Goal: Transaction & Acquisition: Purchase product/service

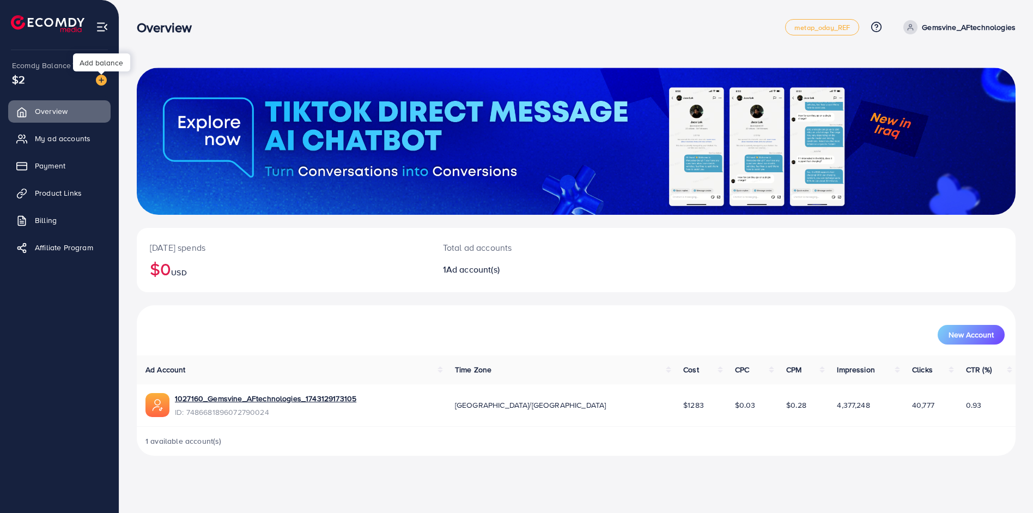
click at [106, 82] on img at bounding box center [101, 80] width 11 height 11
click at [97, 85] on img at bounding box center [101, 80] width 11 height 11
click at [101, 81] on img at bounding box center [101, 80] width 11 height 11
click at [102, 82] on img at bounding box center [101, 80] width 11 height 11
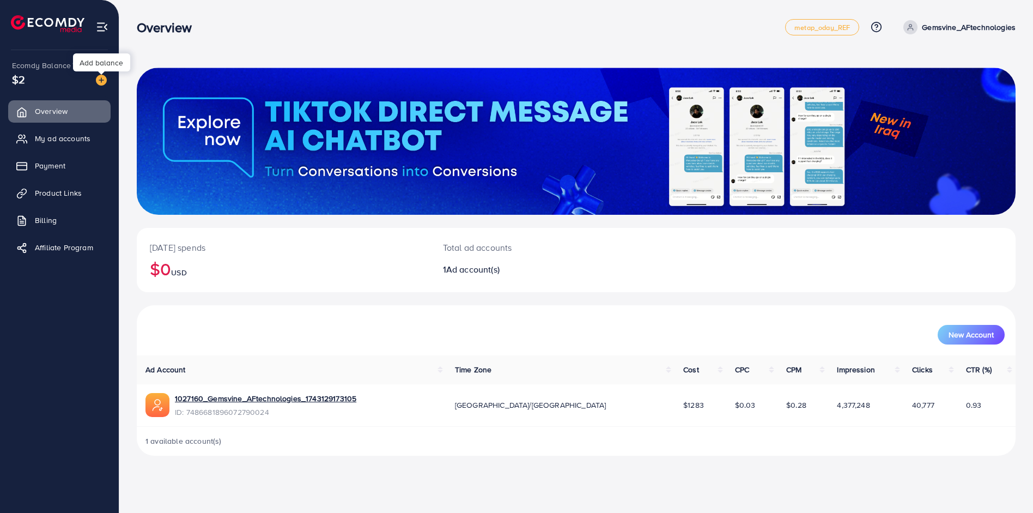
click at [99, 81] on img at bounding box center [101, 80] width 11 height 11
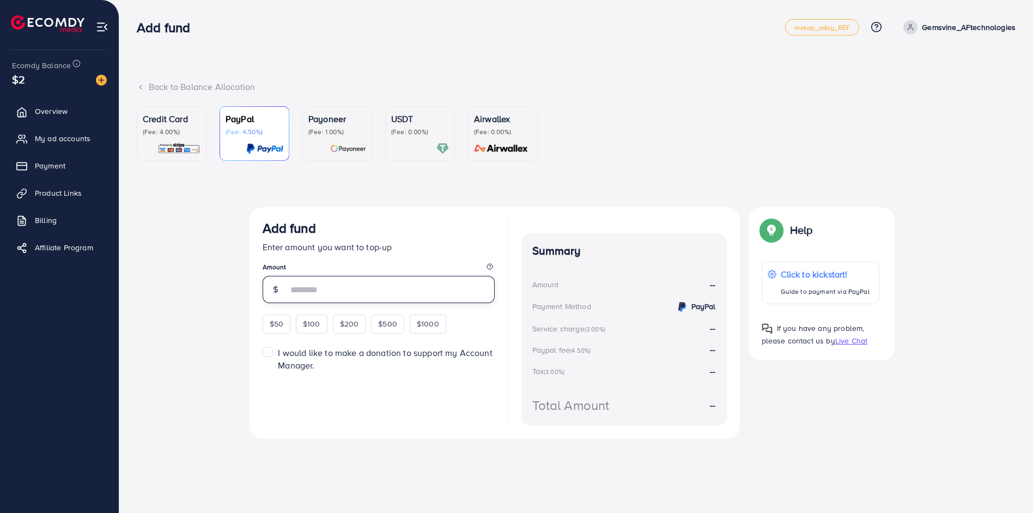
click at [326, 286] on input "number" at bounding box center [391, 289] width 207 height 27
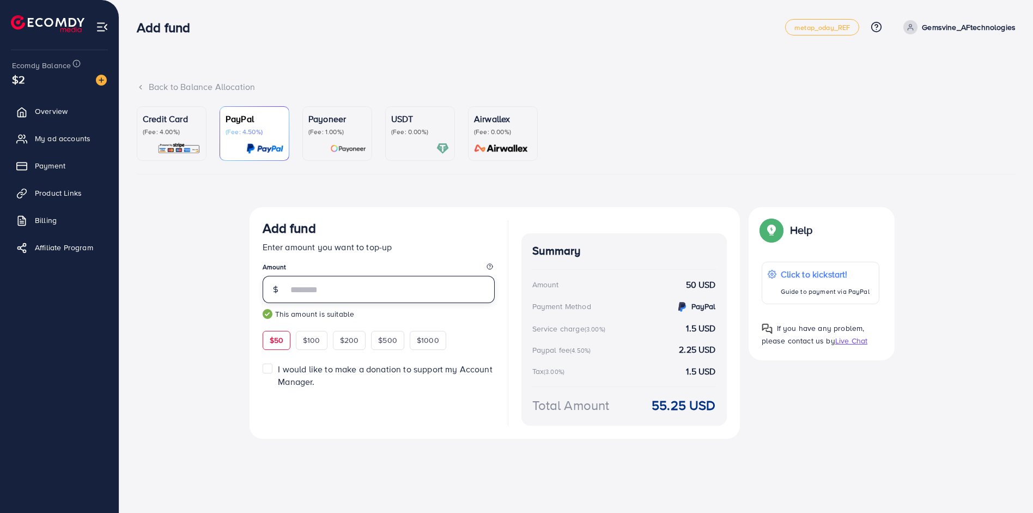
type input "**"
click at [185, 144] on div at bounding box center [172, 148] width 58 height 13
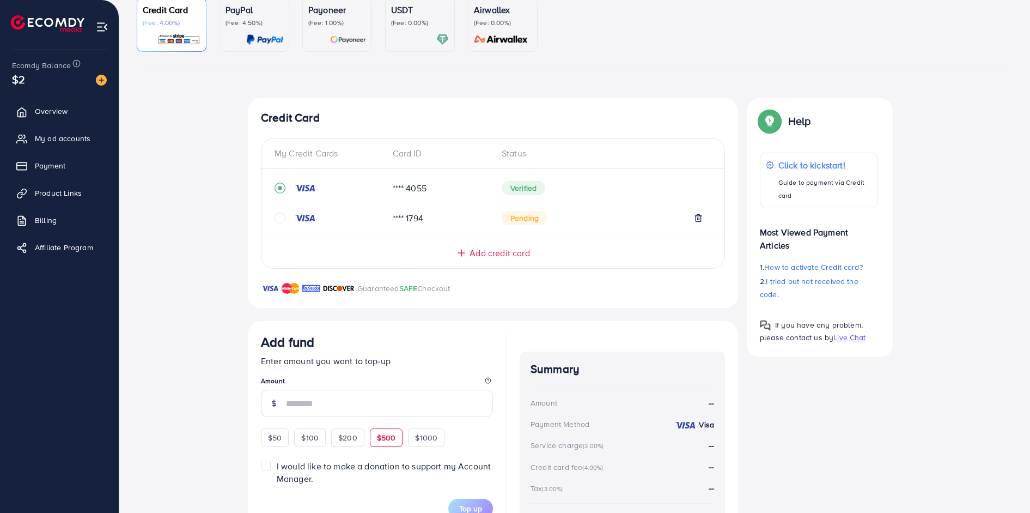
scroll to position [163, 0]
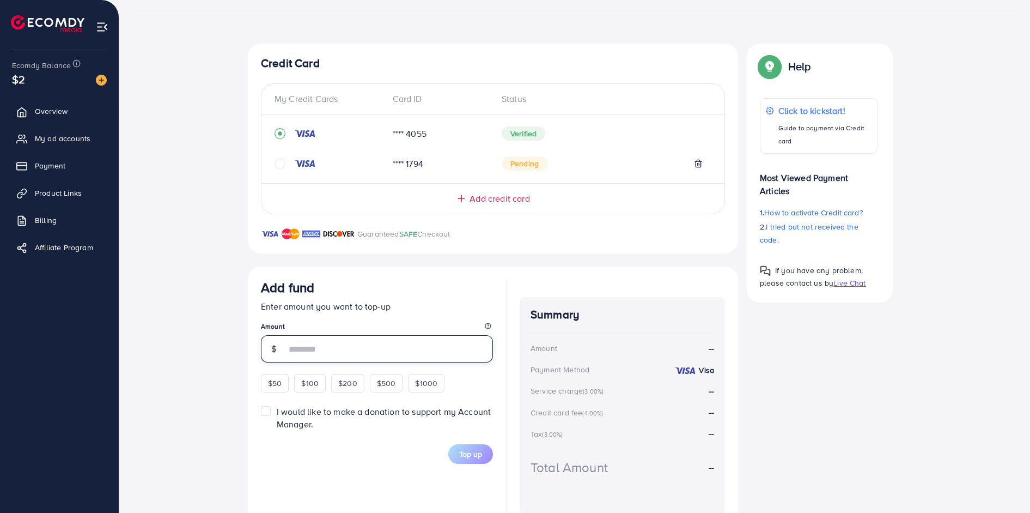
click at [336, 346] on input "number" at bounding box center [389, 348] width 207 height 27
click at [274, 378] on div "Add fund Enter amount you want to top-up Amount $50 $100 $200 $500 $1000" at bounding box center [377, 336] width 232 height 113
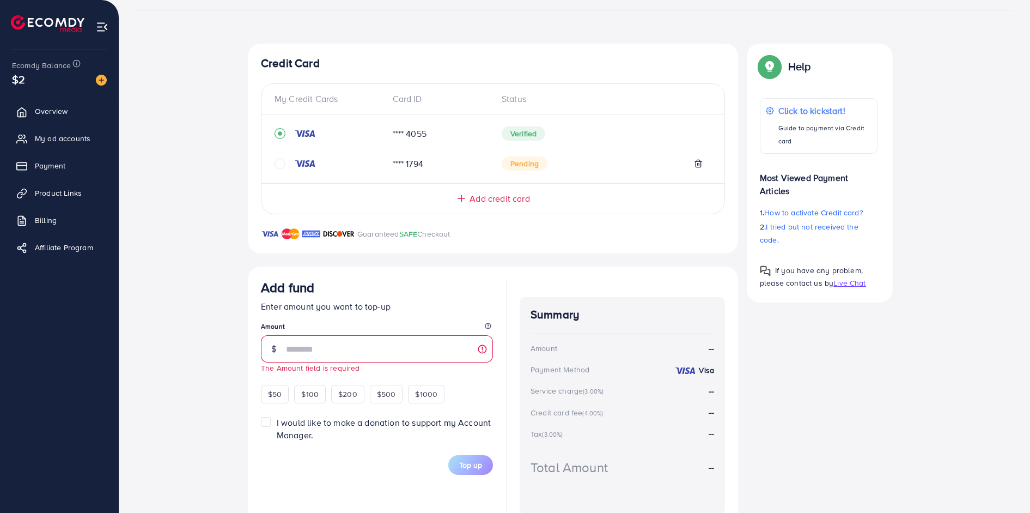
scroll to position [195, 0]
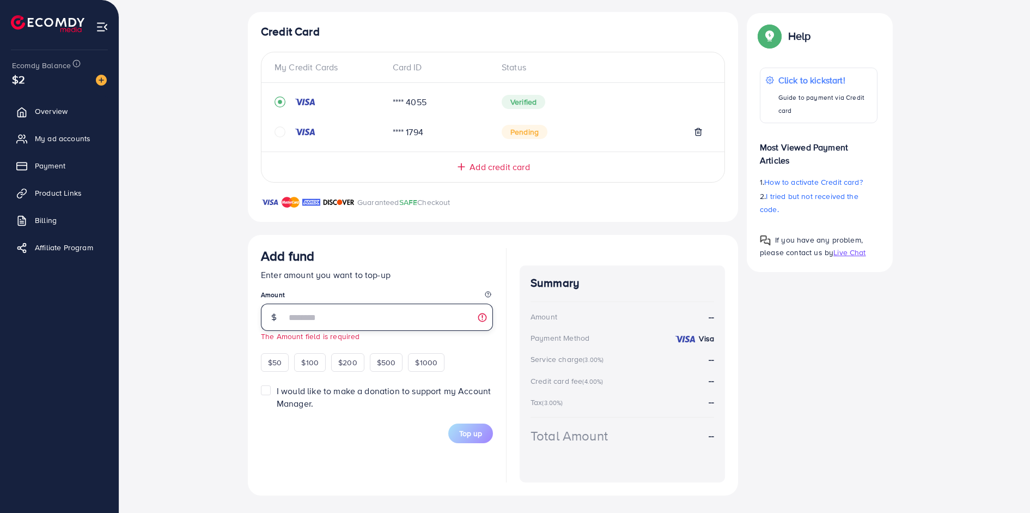
click at [338, 324] on input "number" at bounding box center [389, 316] width 207 height 27
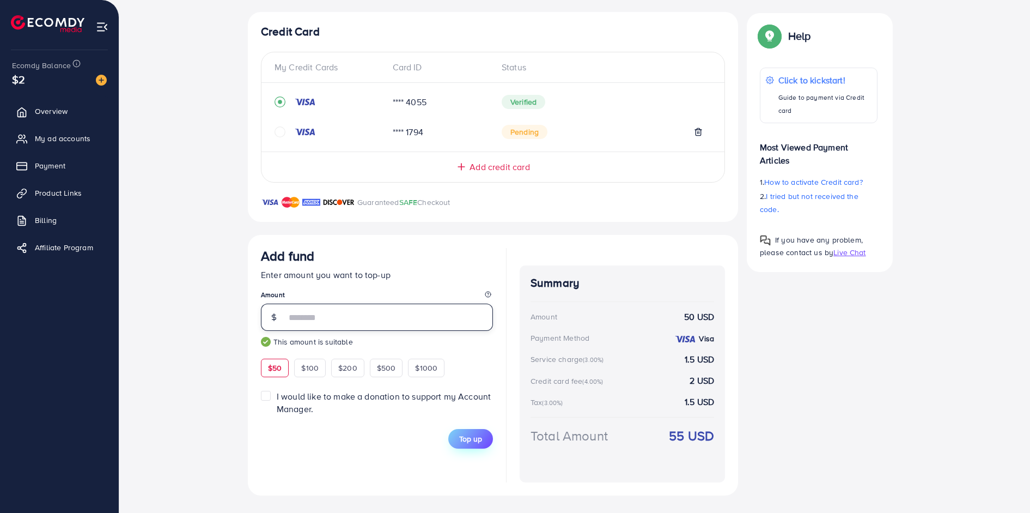
type input "**"
click at [476, 436] on span "Top up" at bounding box center [470, 438] width 23 height 11
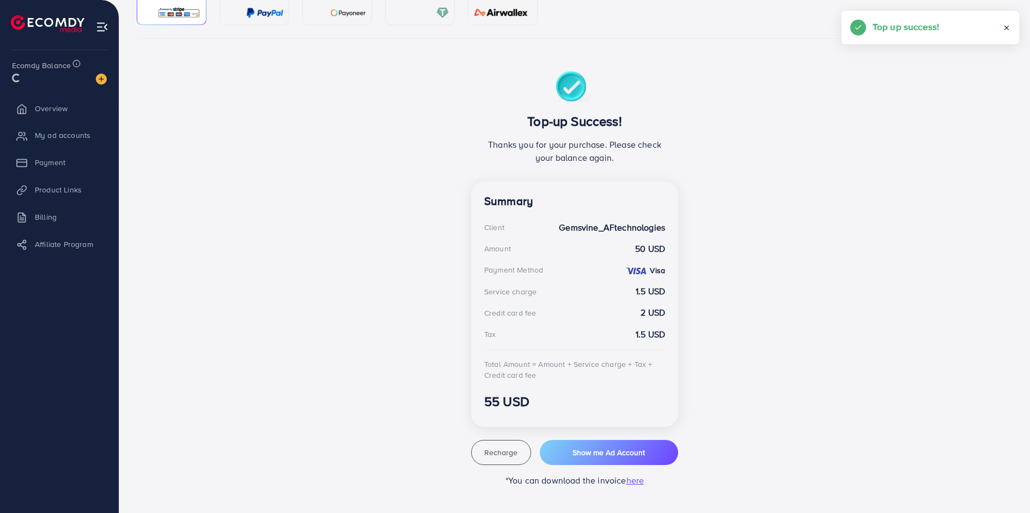
scroll to position [115, 0]
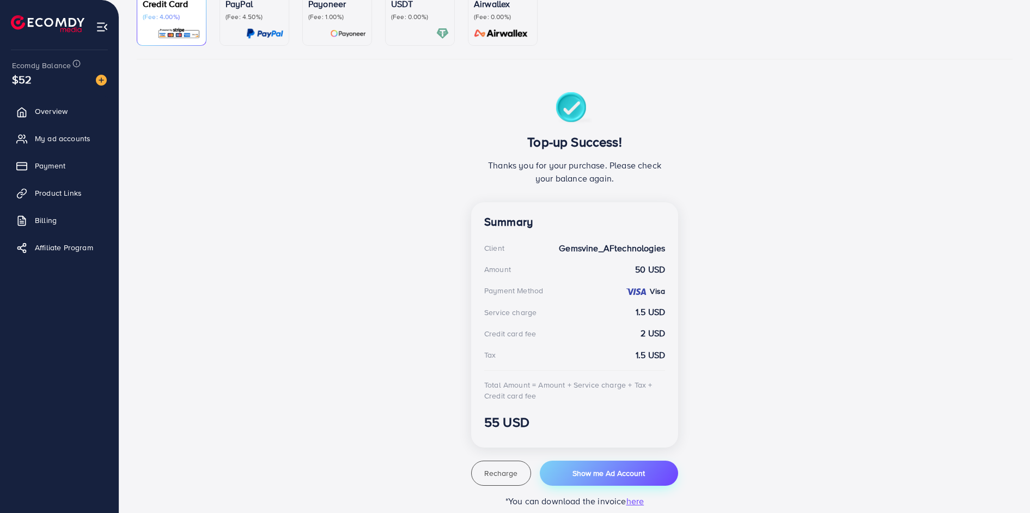
click at [630, 467] on span "Show me Ad Account" at bounding box center [609, 472] width 72 height 11
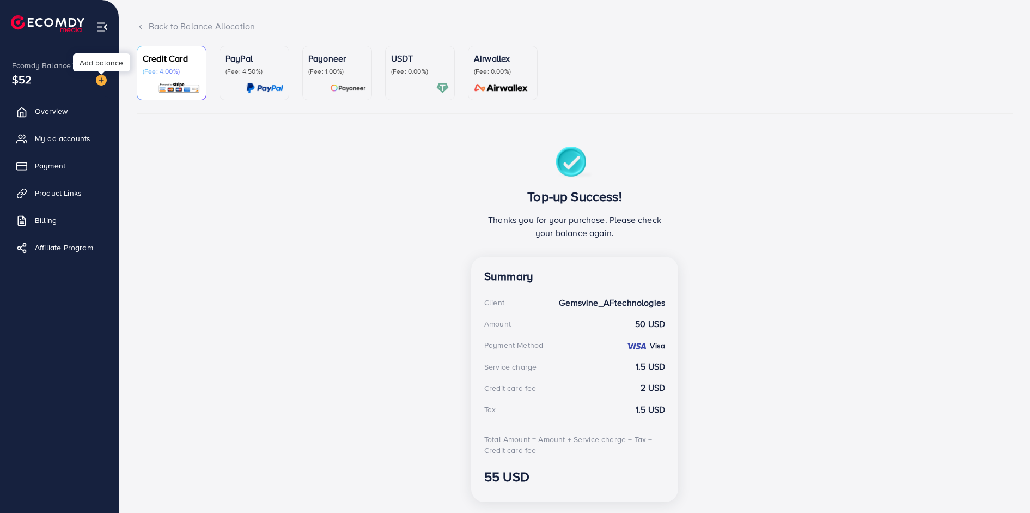
click at [102, 80] on img at bounding box center [101, 80] width 11 height 11
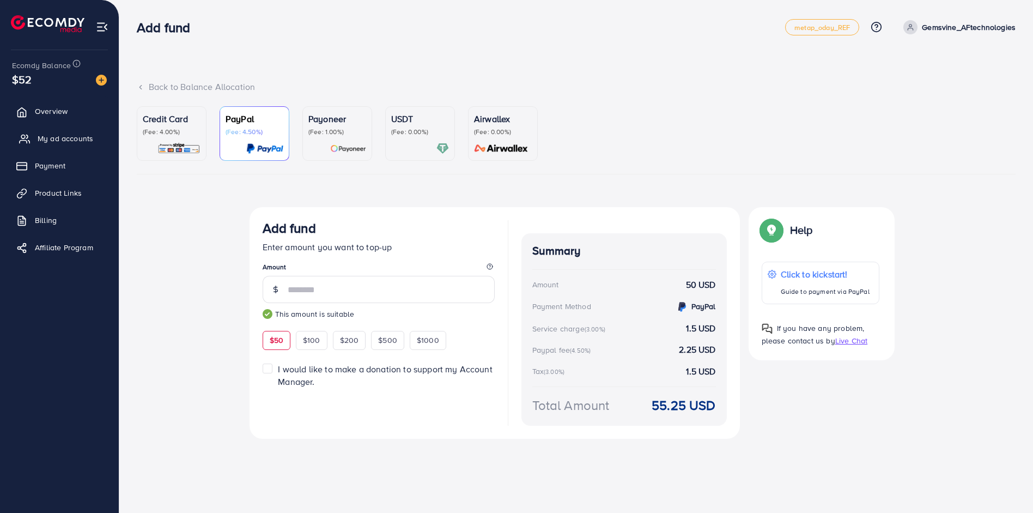
click at [71, 141] on span "My ad accounts" at bounding box center [66, 138] width 56 height 11
click at [59, 142] on span "My ad accounts" at bounding box center [66, 138] width 56 height 11
click at [70, 140] on span "My ad accounts" at bounding box center [66, 138] width 56 height 11
click at [64, 142] on span "My ad accounts" at bounding box center [66, 138] width 56 height 11
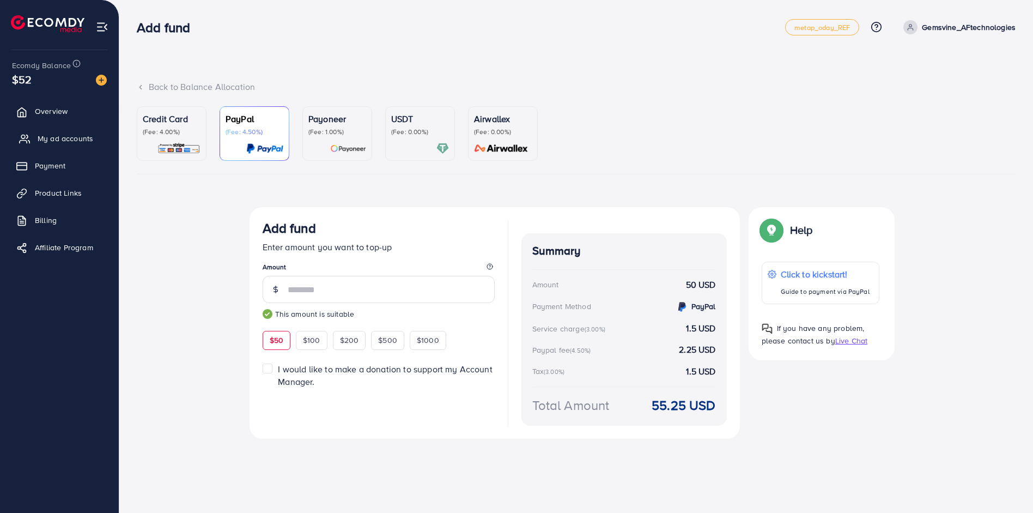
click at [64, 142] on span "My ad accounts" at bounding box center [66, 138] width 56 height 11
click at [20, 138] on icon at bounding box center [24, 138] width 11 height 11
click at [42, 138] on span "My ad accounts" at bounding box center [66, 138] width 56 height 11
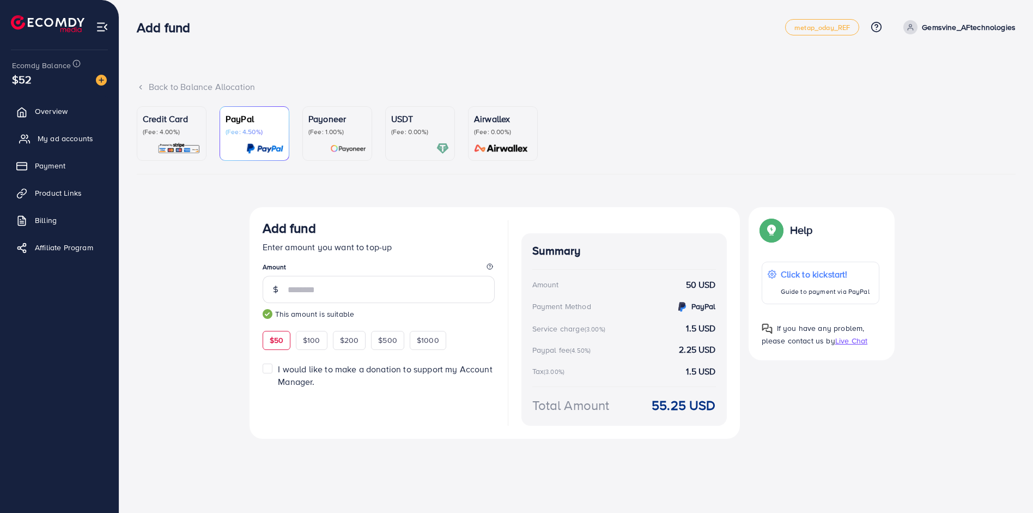
click at [69, 140] on span "My ad accounts" at bounding box center [66, 138] width 56 height 11
click at [60, 111] on span "Overview" at bounding box center [54, 111] width 33 height 11
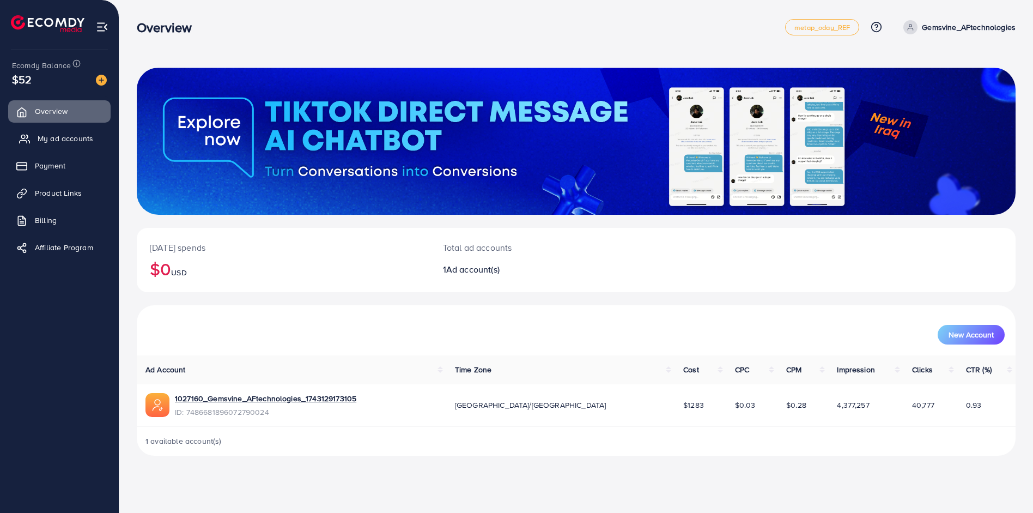
click at [56, 142] on span "My ad accounts" at bounding box center [66, 138] width 56 height 11
click at [64, 165] on span "Payment" at bounding box center [53, 165] width 31 height 11
click at [69, 197] on span "Product Links" at bounding box center [61, 192] width 47 height 11
click at [101, 80] on img at bounding box center [101, 80] width 11 height 11
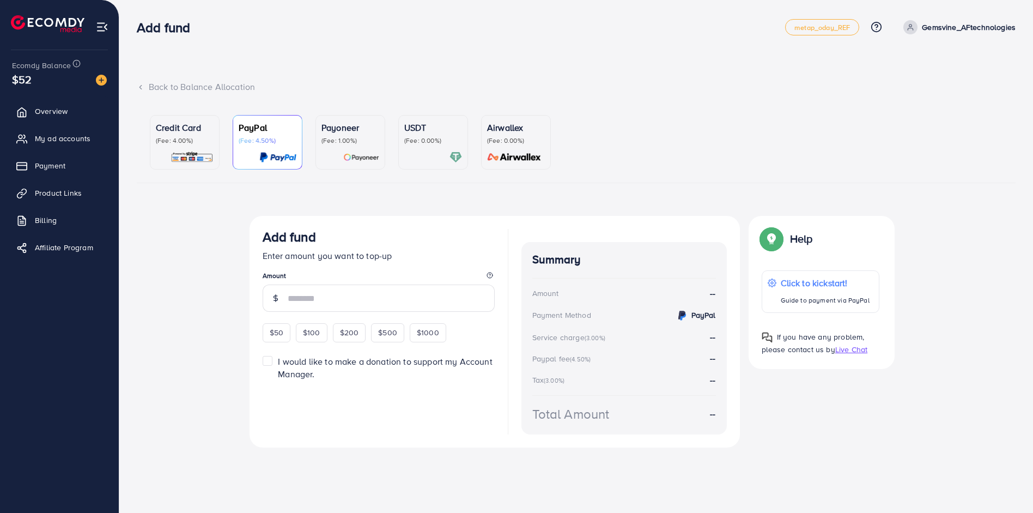
click at [424, 151] on div at bounding box center [433, 157] width 58 height 13
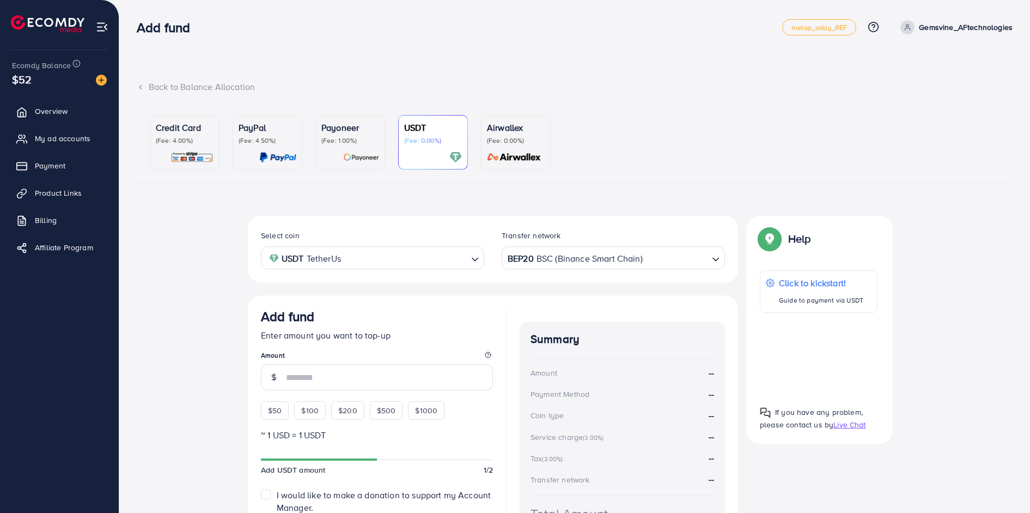
click at [487, 136] on p "(Fee: 0.00%)" at bounding box center [516, 140] width 58 height 9
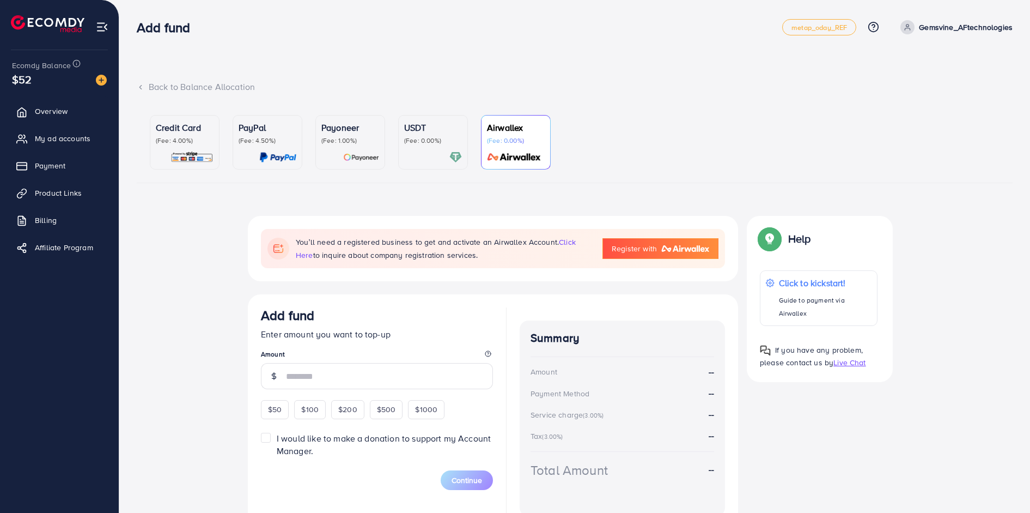
click at [417, 138] on div "USDT (Fee: 0.00%)" at bounding box center [433, 142] width 58 height 42
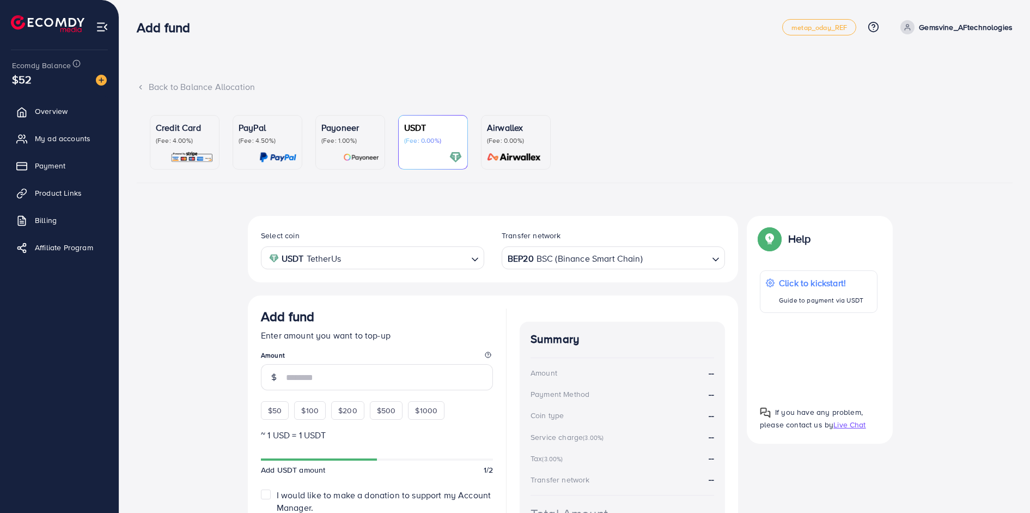
click at [341, 139] on div "Payoneer (Fee: 1.00%)" at bounding box center [350, 142] width 58 height 42
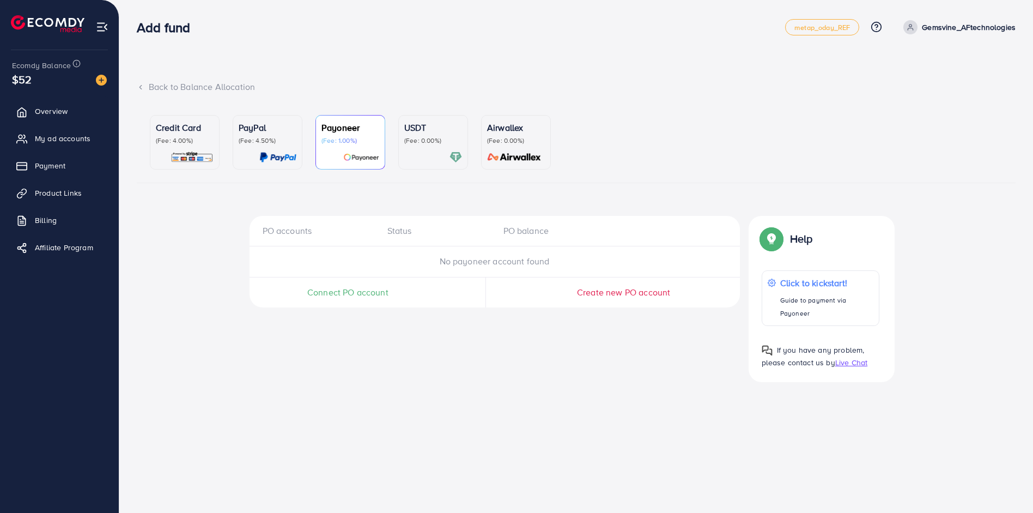
click at [215, 129] on ul "Credit Card (Fee: 4.00%) PayPal (Fee: 4.50%) Payoneer (Fee: 1.00%) USDT (Fee: 0…" at bounding box center [576, 144] width 879 height 77
click at [239, 126] on div "PayPal (Fee: 4.50%)" at bounding box center [268, 133] width 58 height 24
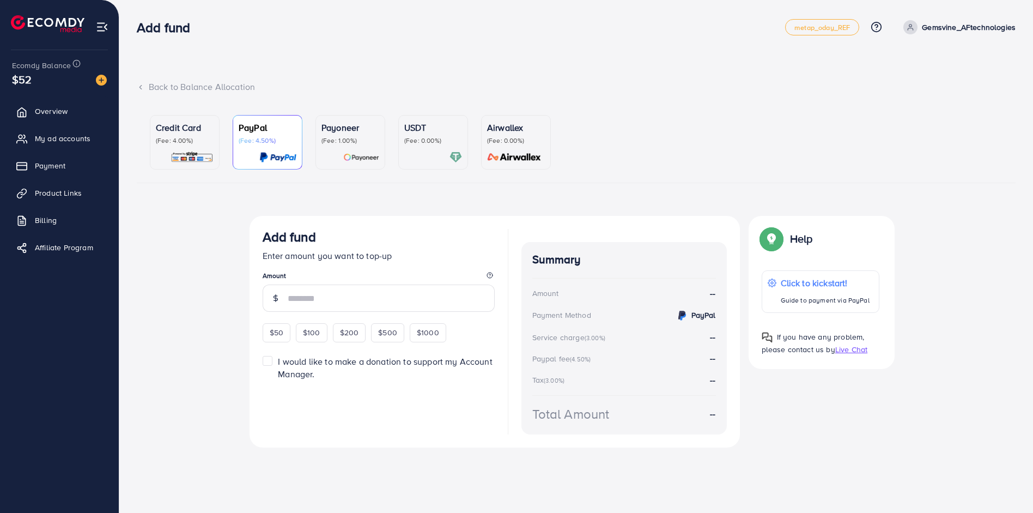
click at [99, 86] on div "$52" at bounding box center [59, 79] width 95 height 16
click at [100, 81] on img at bounding box center [101, 80] width 11 height 11
click at [59, 117] on span "Overview" at bounding box center [54, 111] width 33 height 11
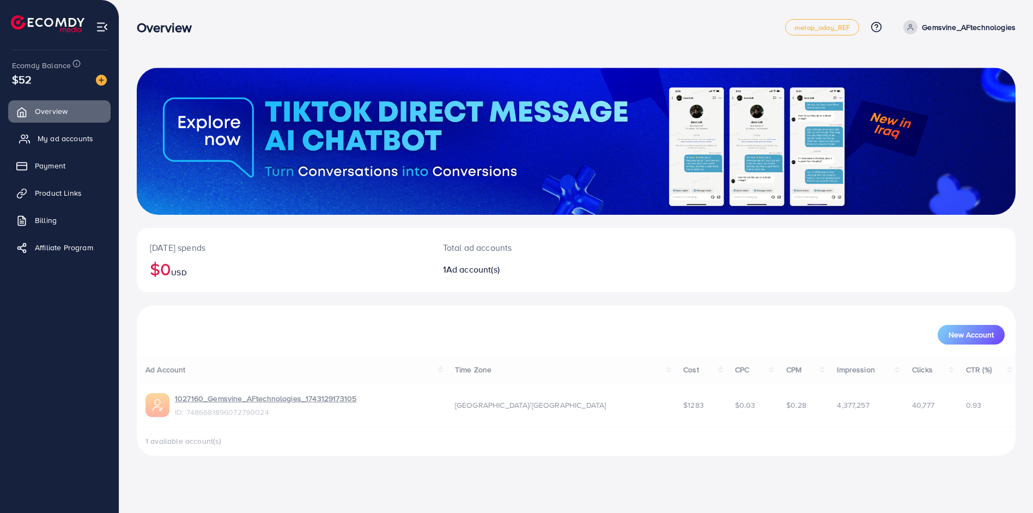
click at [66, 134] on span "My ad accounts" at bounding box center [66, 138] width 56 height 11
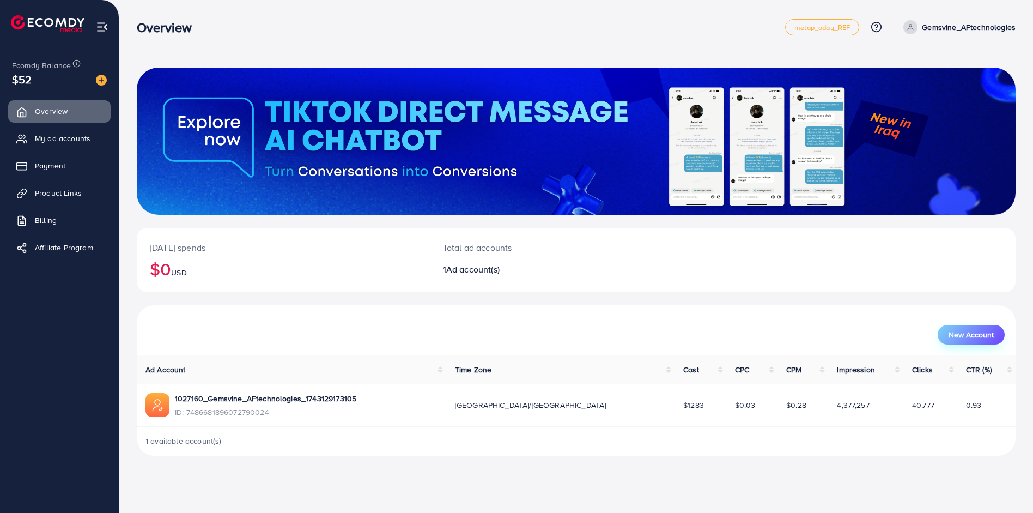
click at [957, 335] on span "New Account" at bounding box center [971, 335] width 45 height 8
click at [100, 29] on img at bounding box center [102, 27] width 13 height 13
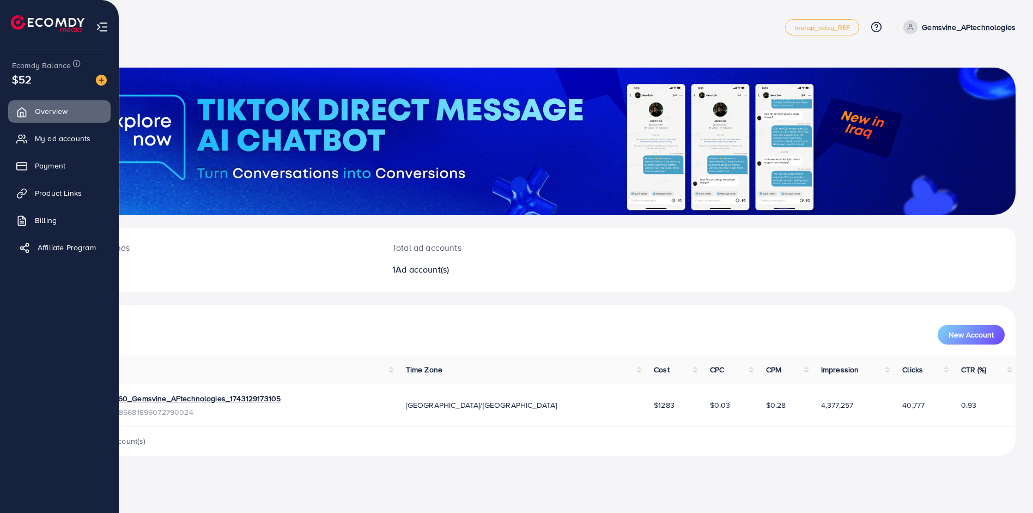
click at [84, 250] on span "Affiliate Program" at bounding box center [67, 247] width 58 height 11
click at [54, 224] on span "Billing" at bounding box center [49, 220] width 22 height 11
click at [60, 195] on span "Product Links" at bounding box center [61, 192] width 47 height 11
click at [55, 169] on span "Payment" at bounding box center [53, 165] width 31 height 11
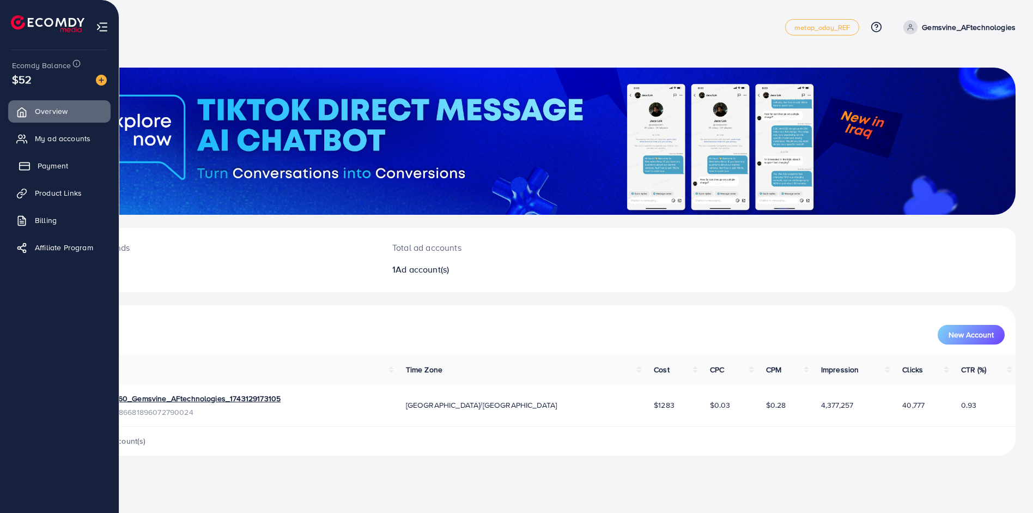
click at [55, 169] on span "Payment" at bounding box center [53, 165] width 31 height 11
drag, startPoint x: 55, startPoint y: 169, endPoint x: 66, endPoint y: 142, distance: 29.8
click at [55, 169] on span "Payment" at bounding box center [50, 165] width 31 height 11
click at [67, 139] on span "My ad accounts" at bounding box center [66, 138] width 56 height 11
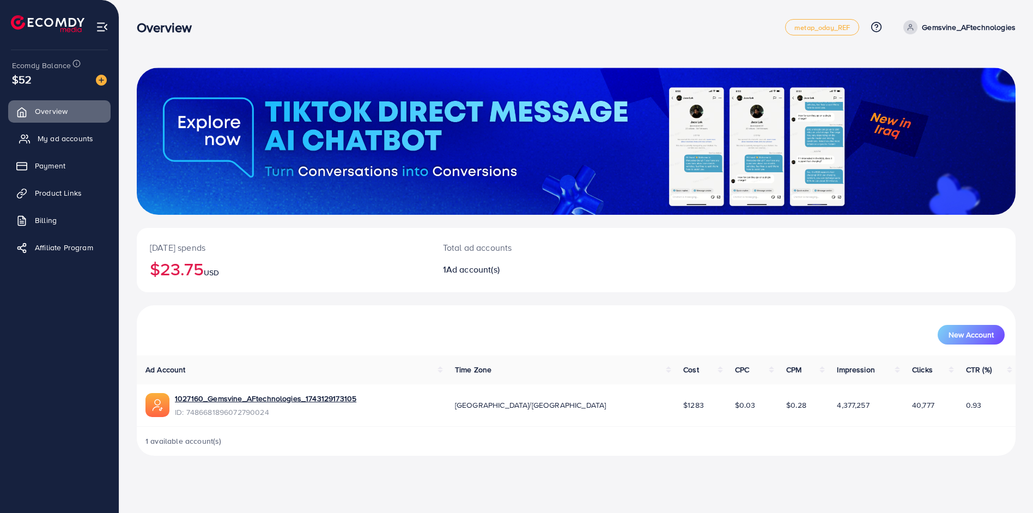
click at [63, 135] on span "My ad accounts" at bounding box center [66, 138] width 56 height 11
click at [69, 144] on span "My ad accounts" at bounding box center [66, 138] width 56 height 11
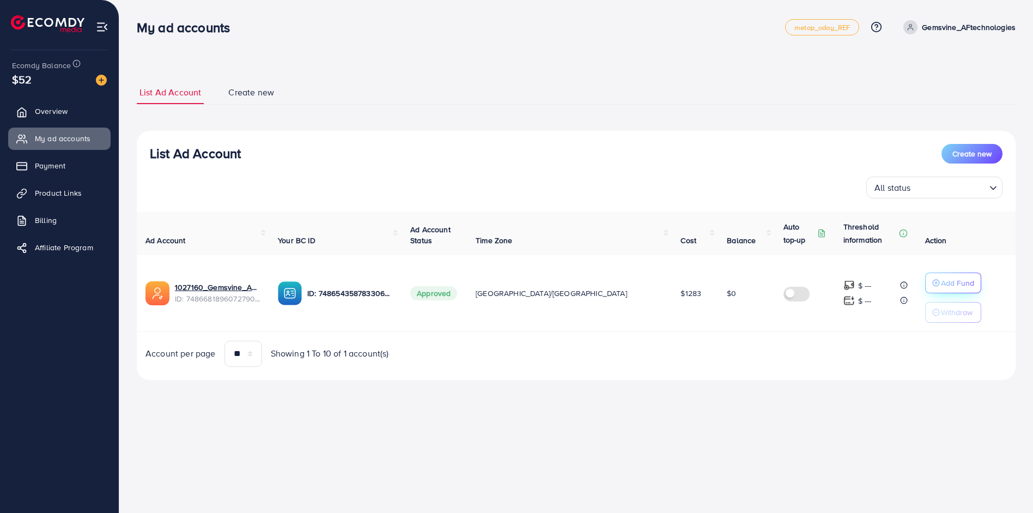
click at [932, 281] on icon "button" at bounding box center [936, 283] width 8 height 8
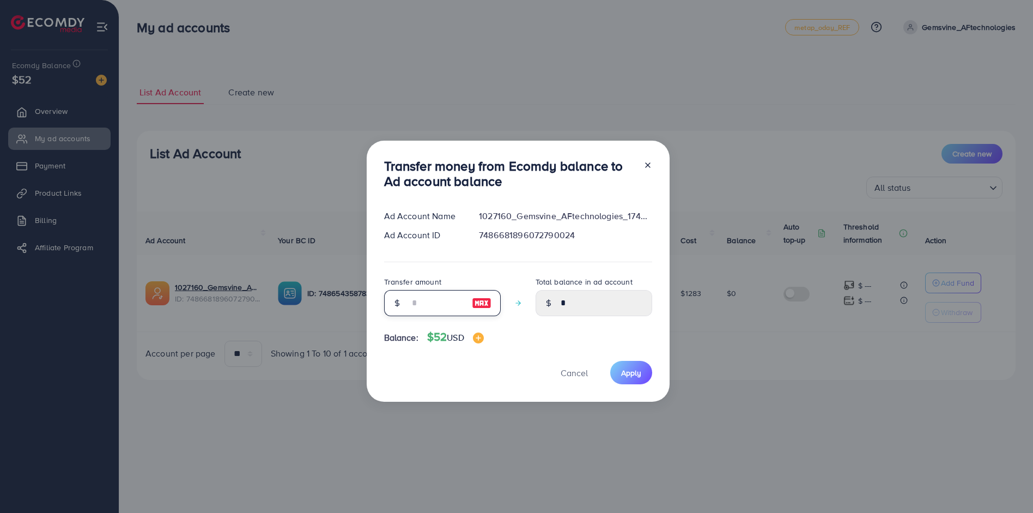
click at [452, 300] on input "number" at bounding box center [436, 303] width 54 height 26
type input "*"
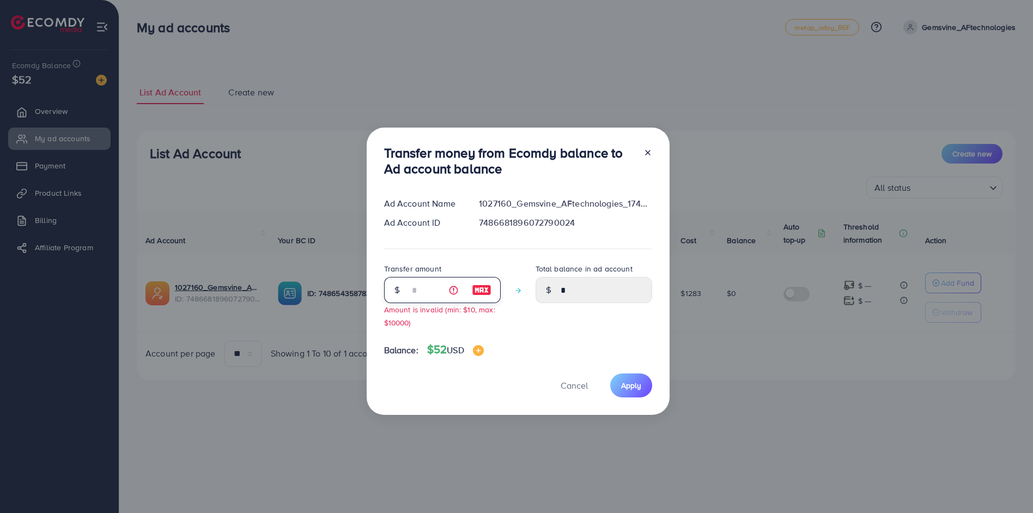
type input "****"
type input "**"
type input "*****"
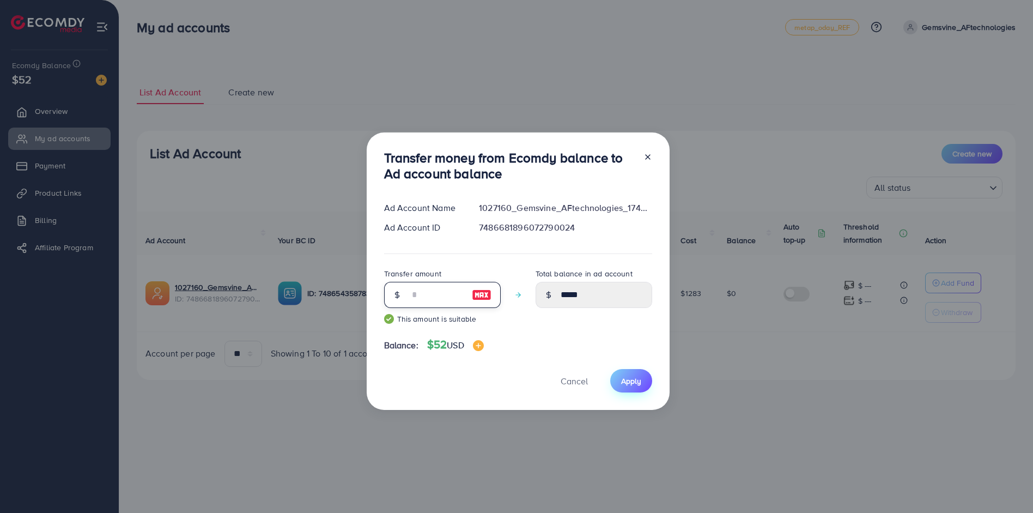
type input "**"
click at [634, 380] on span "Apply" at bounding box center [631, 380] width 20 height 11
